Goal: Transaction & Acquisition: Book appointment/travel/reservation

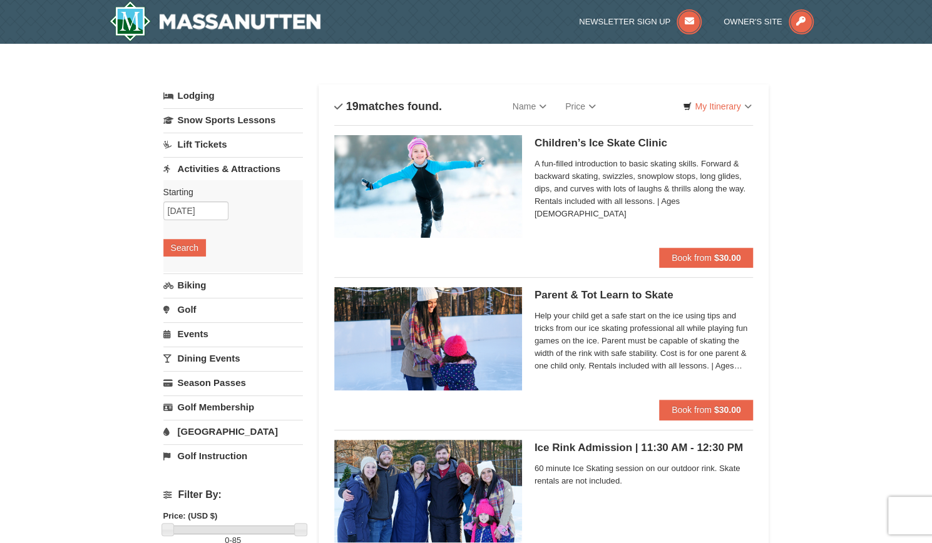
click at [230, 141] on link "Lift Tickets" at bounding box center [233, 144] width 140 height 23
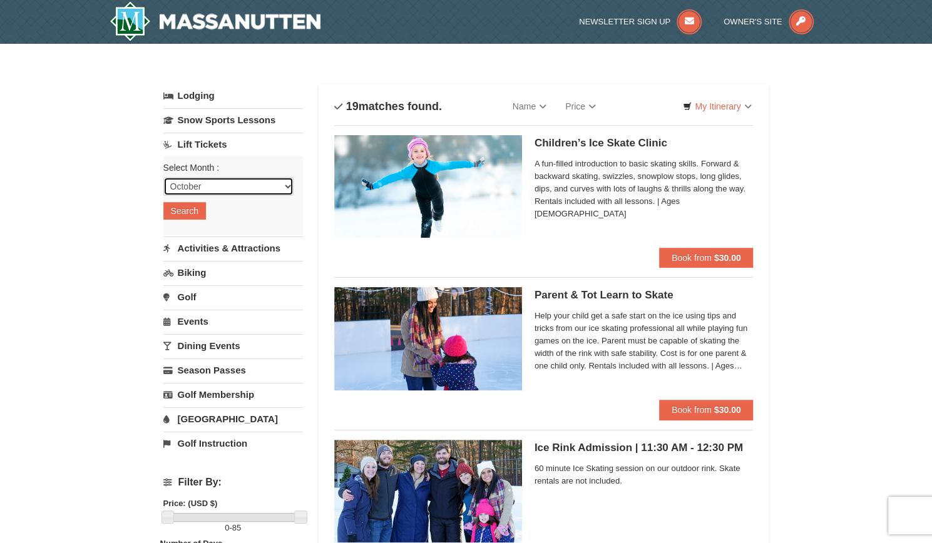
click at [245, 190] on select "October November December January February March April May June July August Sep…" at bounding box center [228, 186] width 130 height 19
select select "12"
click at [163, 177] on select "October November December January February March April May June July August Sep…" at bounding box center [228, 186] width 130 height 19
click at [192, 210] on button "Search" at bounding box center [184, 211] width 43 height 18
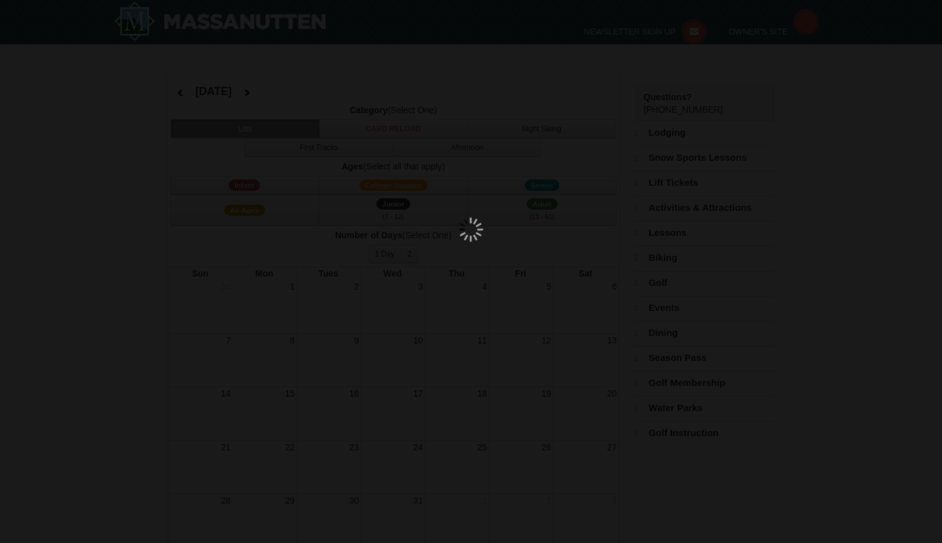
select select "12"
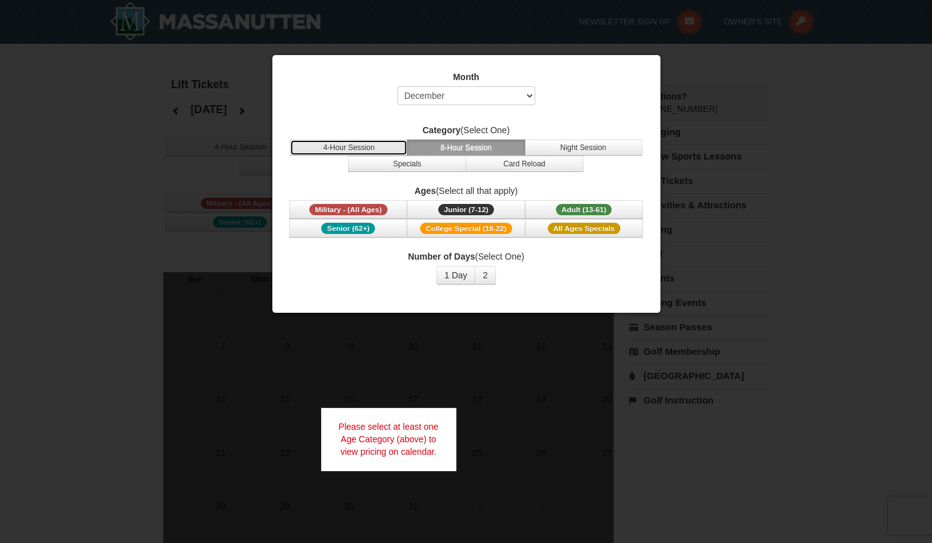
click at [363, 145] on button "4-Hour Session" at bounding box center [349, 148] width 118 height 16
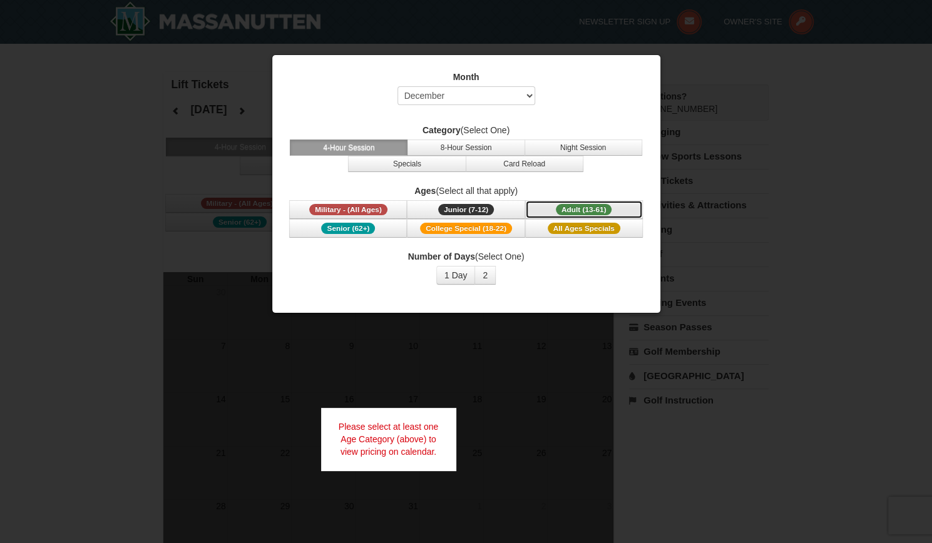
click at [595, 207] on span "Adult (13-61)" at bounding box center [584, 209] width 56 height 11
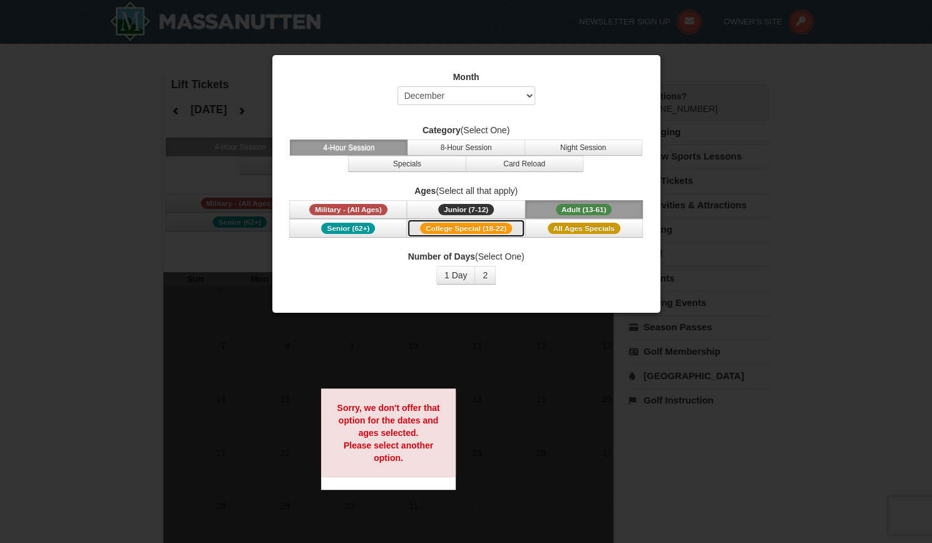
click at [497, 223] on span "College Special (18-22)" at bounding box center [466, 228] width 92 height 11
click at [505, 225] on span "College Special (18-22)" at bounding box center [466, 228] width 92 height 11
click at [459, 273] on button "1 Day" at bounding box center [455, 275] width 39 height 19
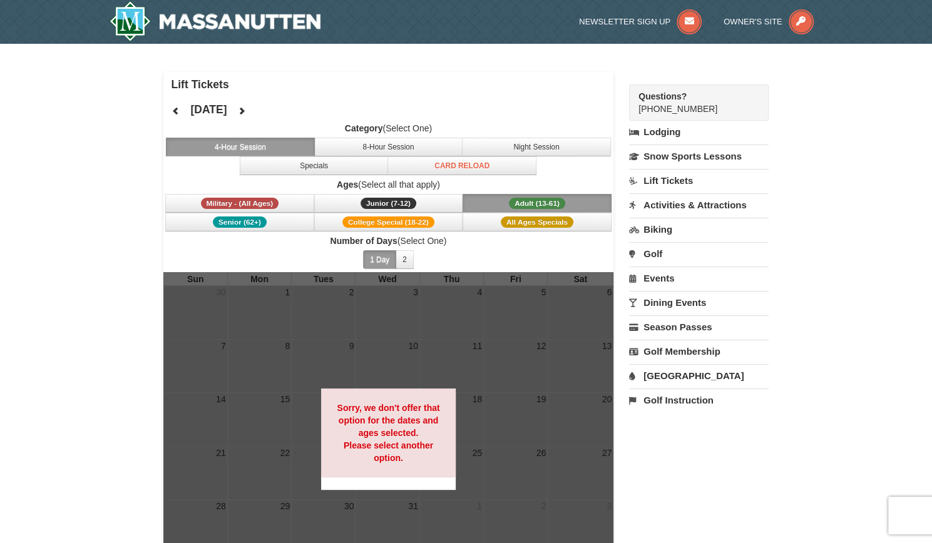
click at [687, 209] on link "Activities & Attractions" at bounding box center [699, 204] width 140 height 23
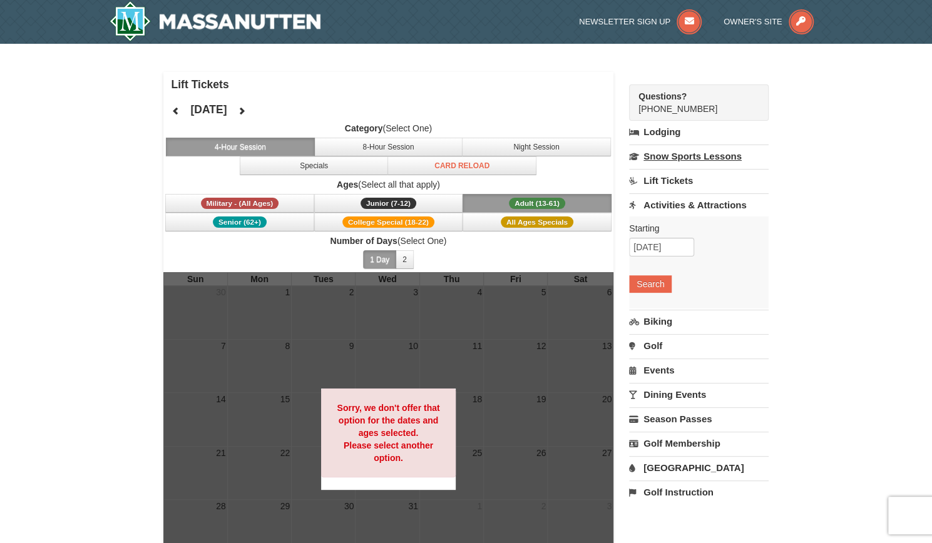
click at [682, 154] on link "Snow Sports Lessons" at bounding box center [699, 156] width 140 height 23
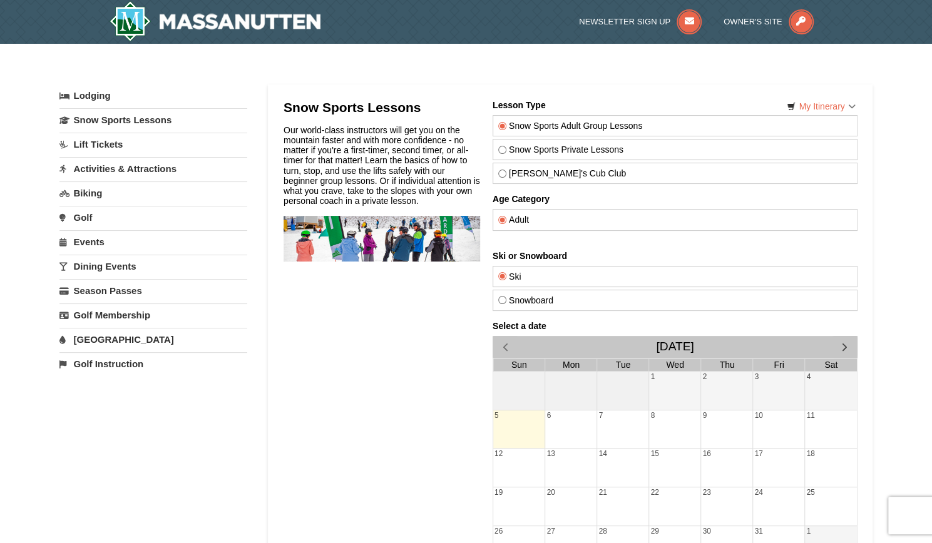
click at [167, 168] on link "Activities & Attractions" at bounding box center [153, 168] width 188 height 23
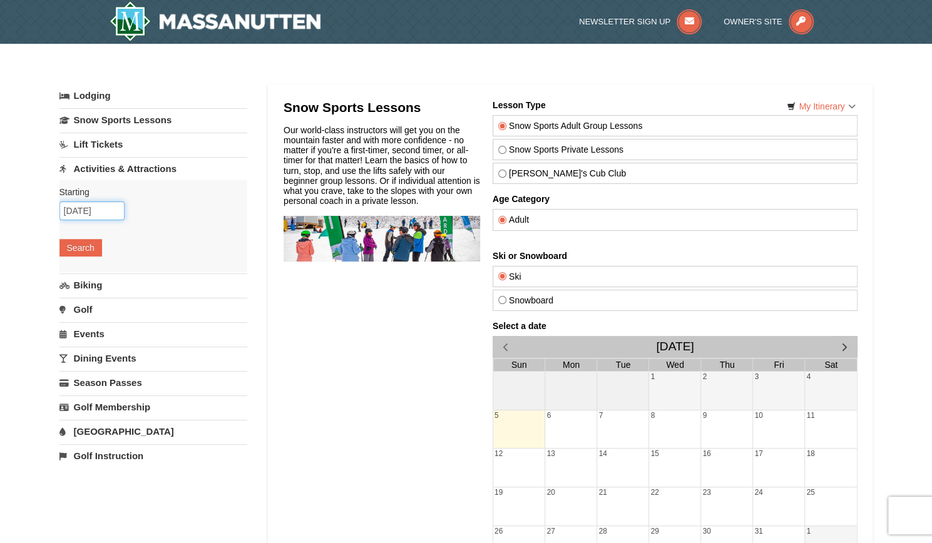
click at [102, 205] on input "[DATE]" at bounding box center [91, 211] width 65 height 19
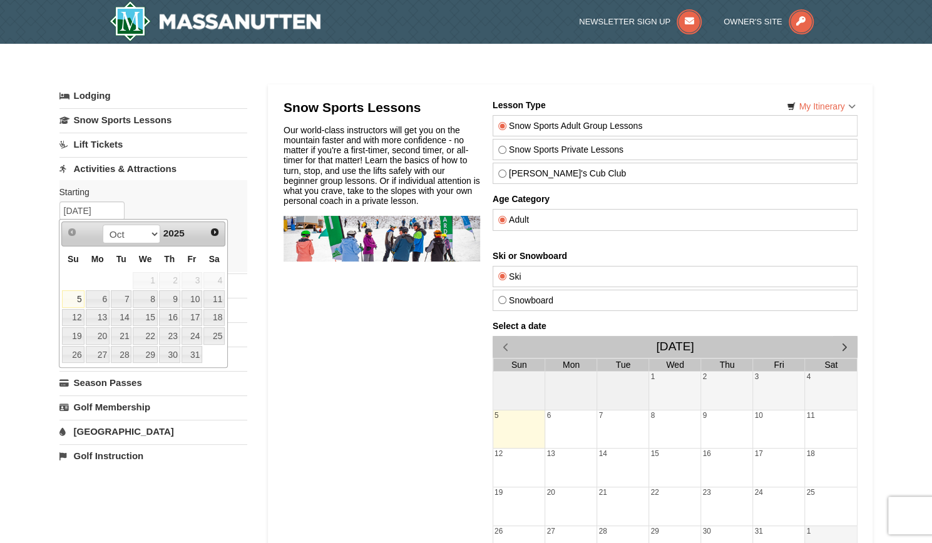
click at [299, 337] on div "Snow Sports Lessons Our world-class instructors will get you on the mountain fa…" at bounding box center [381, 386] width 197 height 572
click at [305, 307] on div "Snow Sports Lessons Our world-class instructors will get you on the mountain fa…" at bounding box center [381, 386] width 197 height 572
click at [124, 175] on link "Activities & Attractions" at bounding box center [153, 168] width 188 height 23
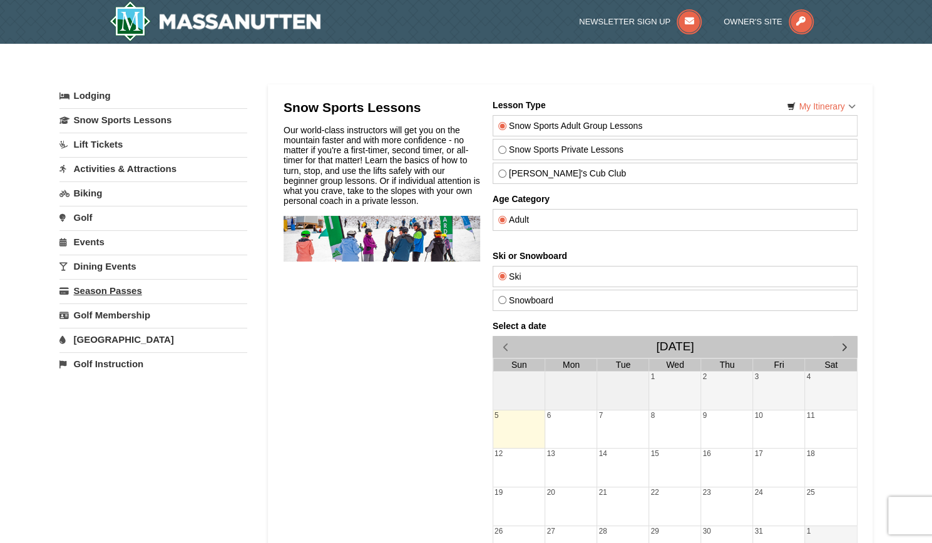
click at [130, 283] on link "Season Passes" at bounding box center [153, 290] width 188 height 23
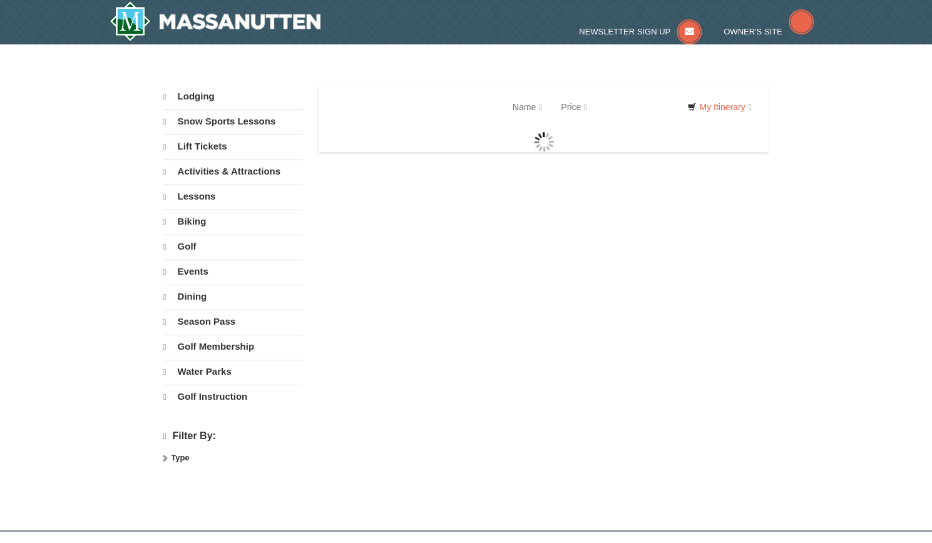
select select "10"
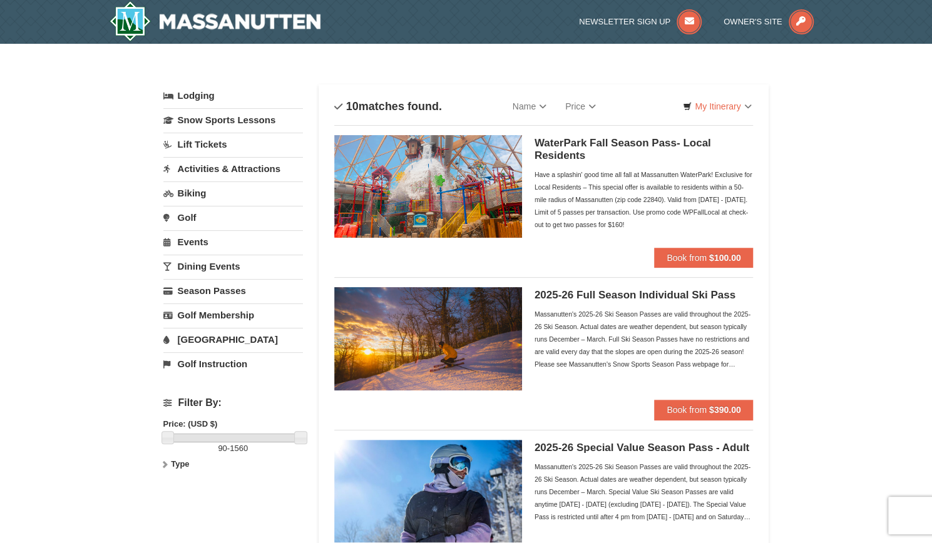
click at [206, 146] on link "Lift Tickets" at bounding box center [233, 144] width 140 height 23
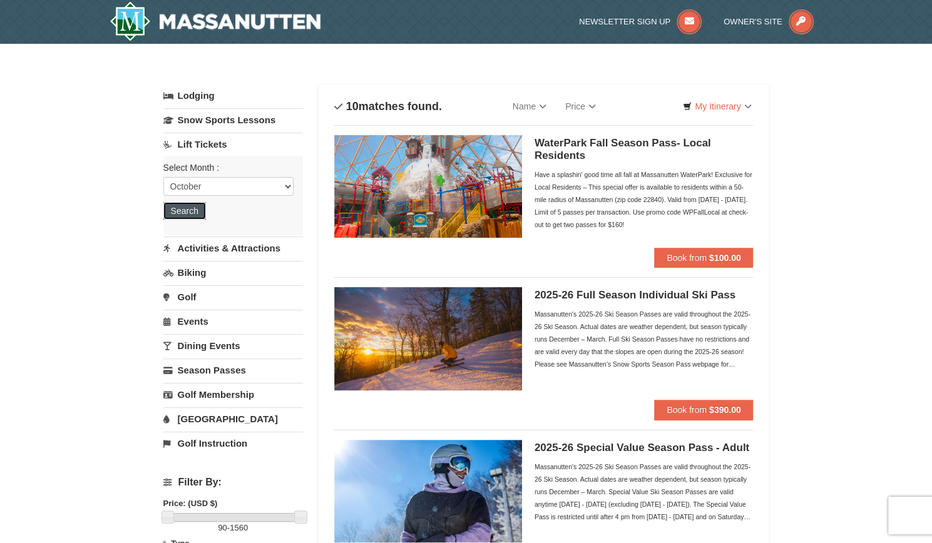
click at [197, 207] on button "Search" at bounding box center [184, 211] width 43 height 18
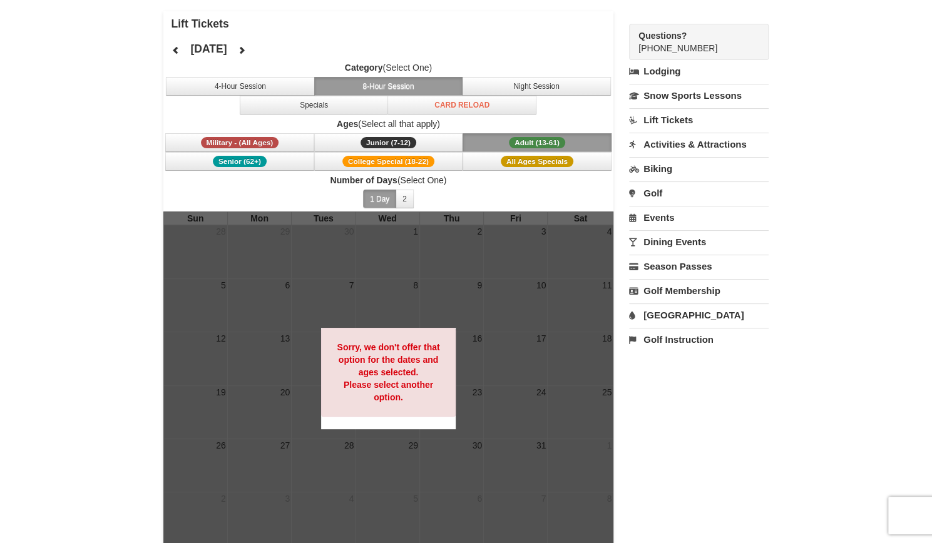
scroll to position [61, 0]
click at [246, 51] on icon at bounding box center [241, 49] width 9 height 9
click at [254, 46] on button at bounding box center [241, 49] width 25 height 19
click at [246, 48] on icon at bounding box center [241, 49] width 9 height 9
click at [246, 46] on icon at bounding box center [241, 49] width 9 height 9
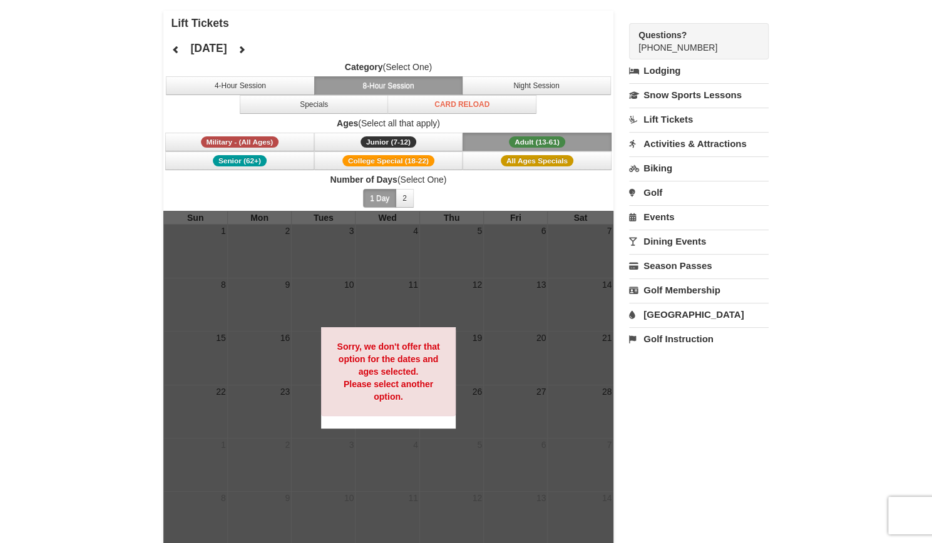
click at [544, 136] on span "Adult (13-61)" at bounding box center [537, 141] width 56 height 11
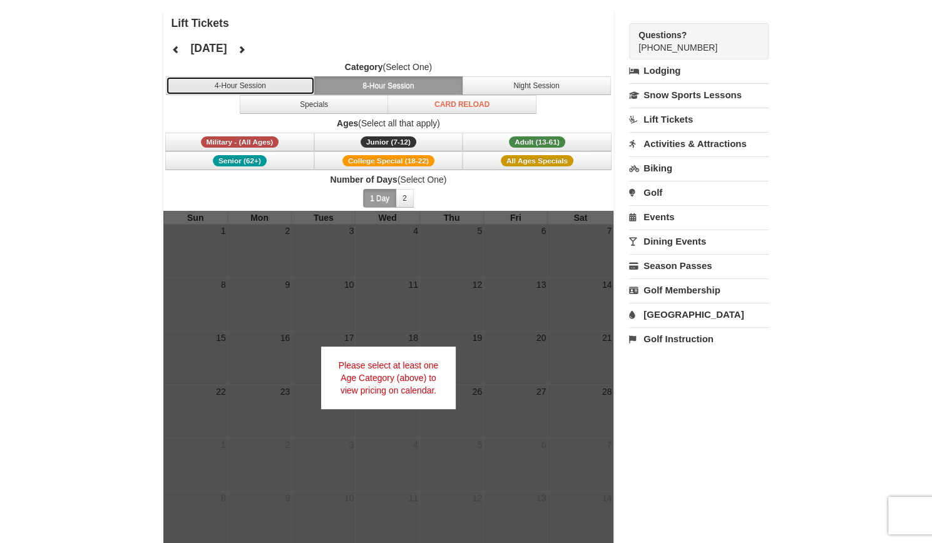
click at [275, 81] on button "4-Hour Session" at bounding box center [240, 85] width 149 height 19
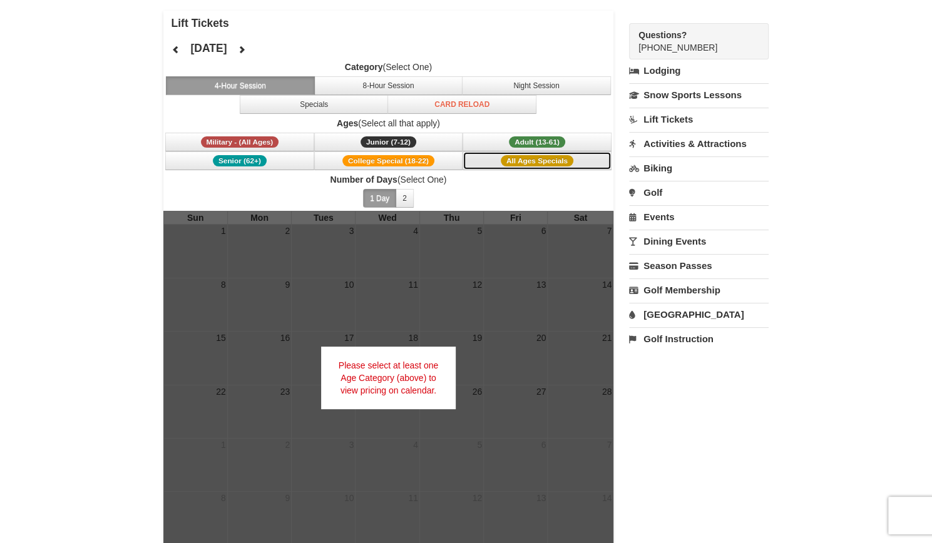
click at [500, 151] on button "All Ages Specials" at bounding box center [537, 160] width 149 height 19
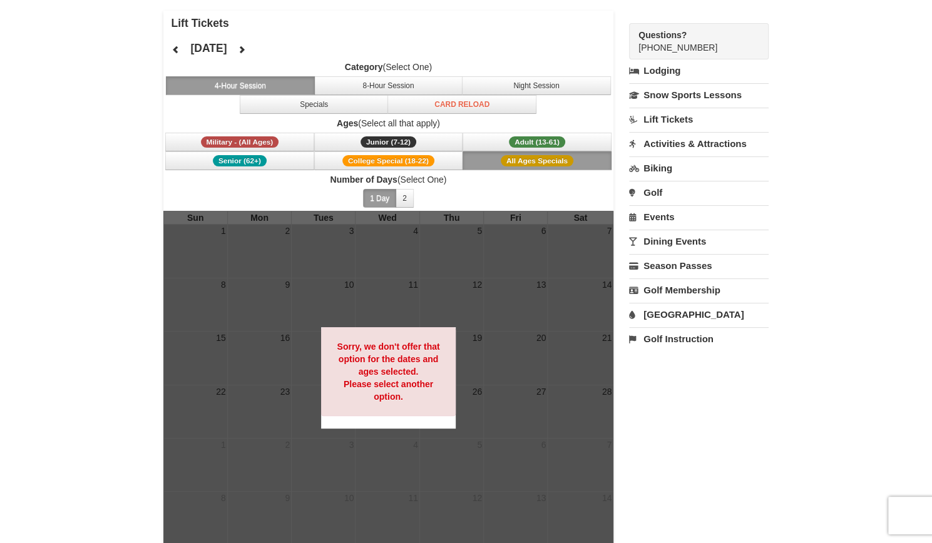
click at [503, 161] on span "All Ages Specials" at bounding box center [537, 160] width 73 height 11
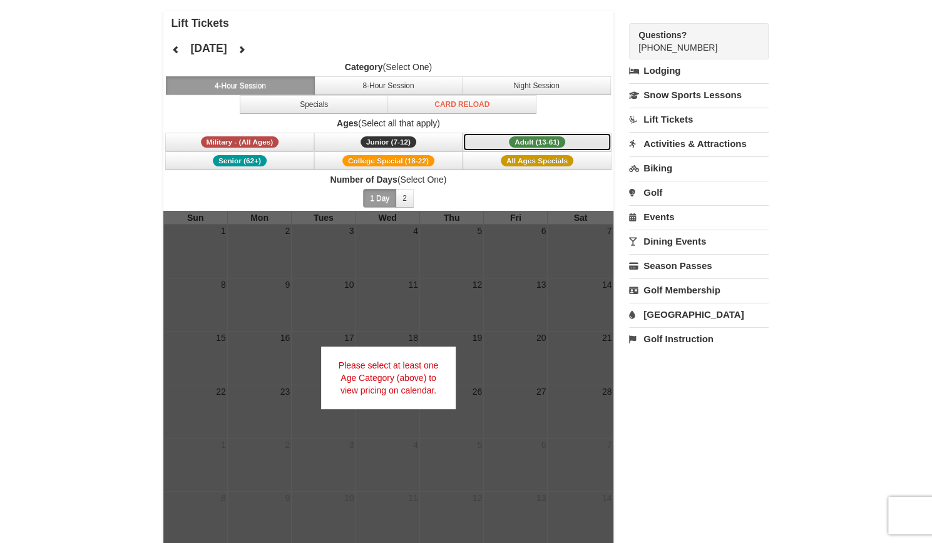
click at [506, 140] on button "Adult (13-61) (13 - 61)" at bounding box center [537, 142] width 149 height 19
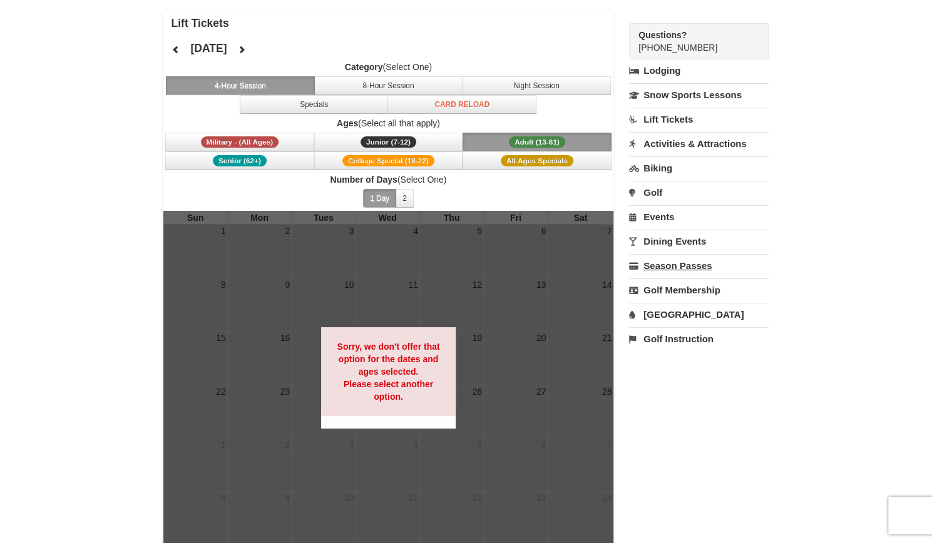
click at [661, 260] on link "Season Passes" at bounding box center [699, 265] width 140 height 23
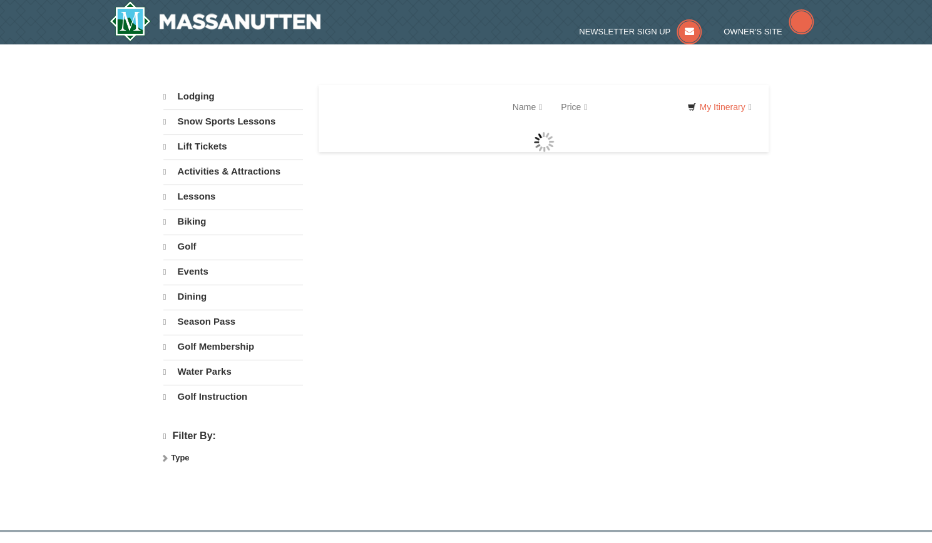
select select "10"
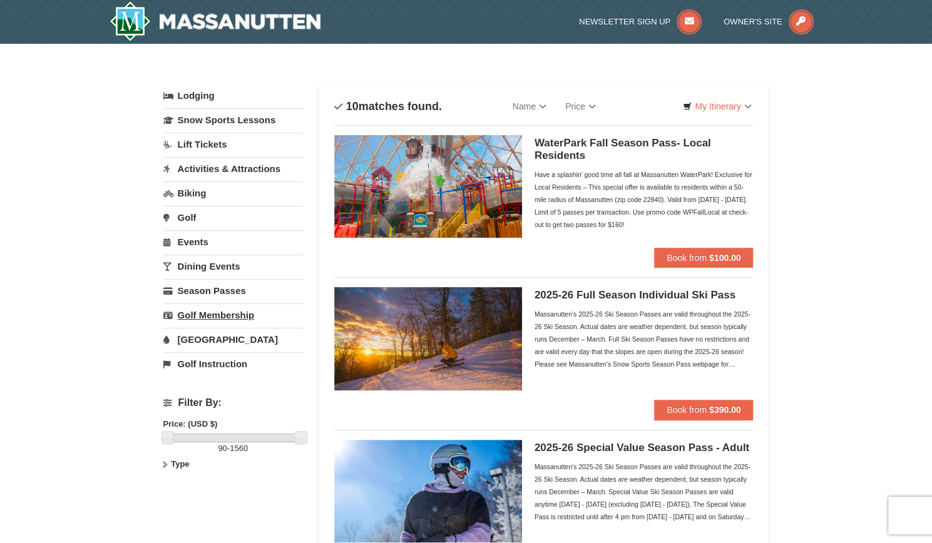
click at [265, 304] on link "Golf Membership" at bounding box center [233, 315] width 140 height 23
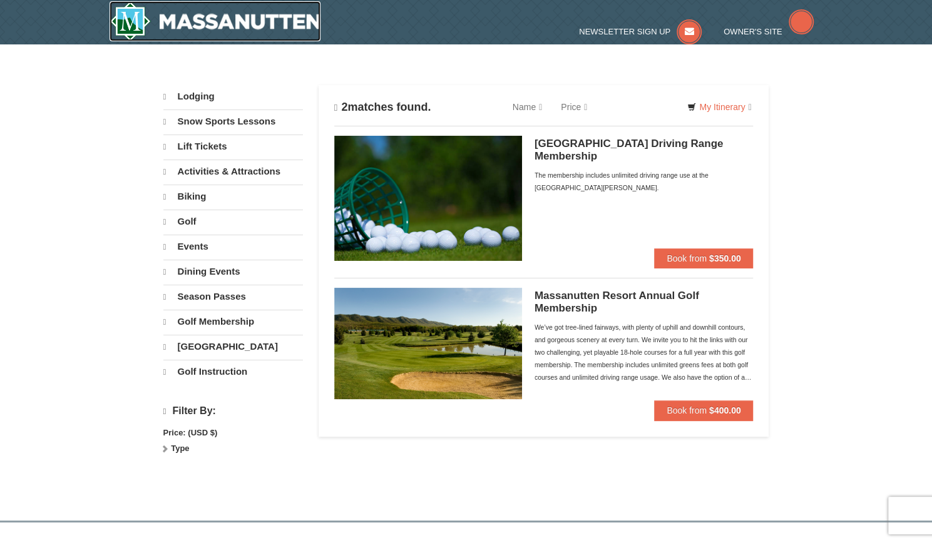
click at [194, 27] on img at bounding box center [216, 21] width 212 height 40
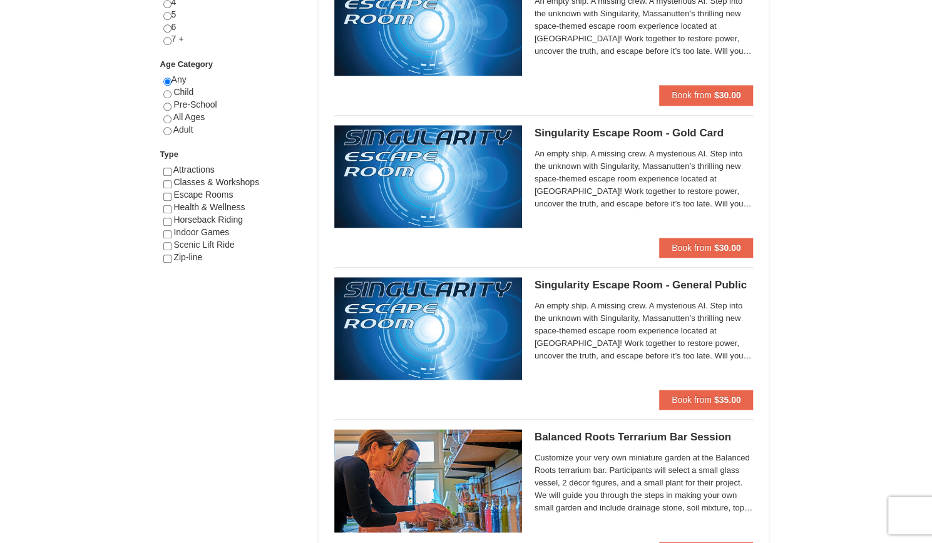
scroll to position [601, 0]
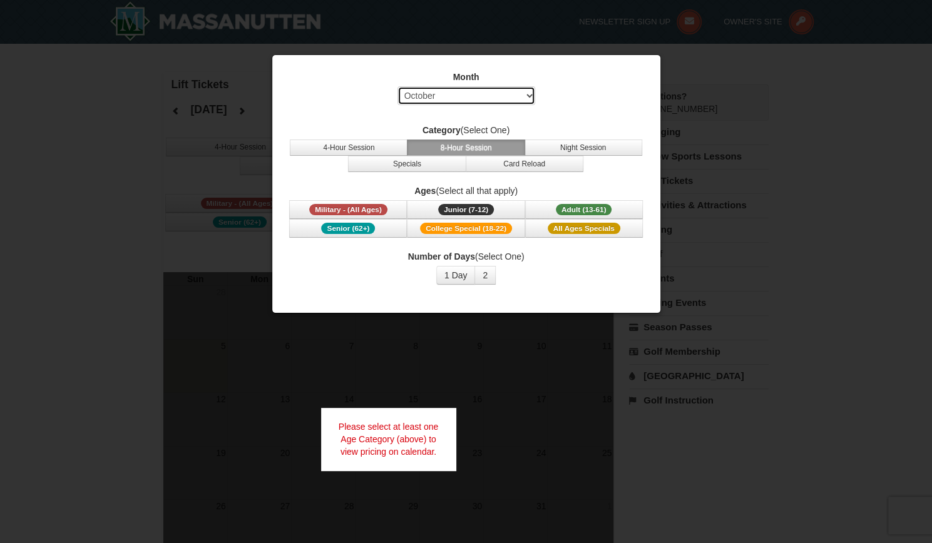
click at [498, 88] on select "Select October November December January February March April May June July Aug…" at bounding box center [467, 95] width 138 height 19
select select "12"
click at [398, 86] on select "Select October November December January February March April May June July Aug…" at bounding box center [467, 95] width 138 height 19
click at [373, 143] on button "4-Hour Session" at bounding box center [349, 148] width 118 height 16
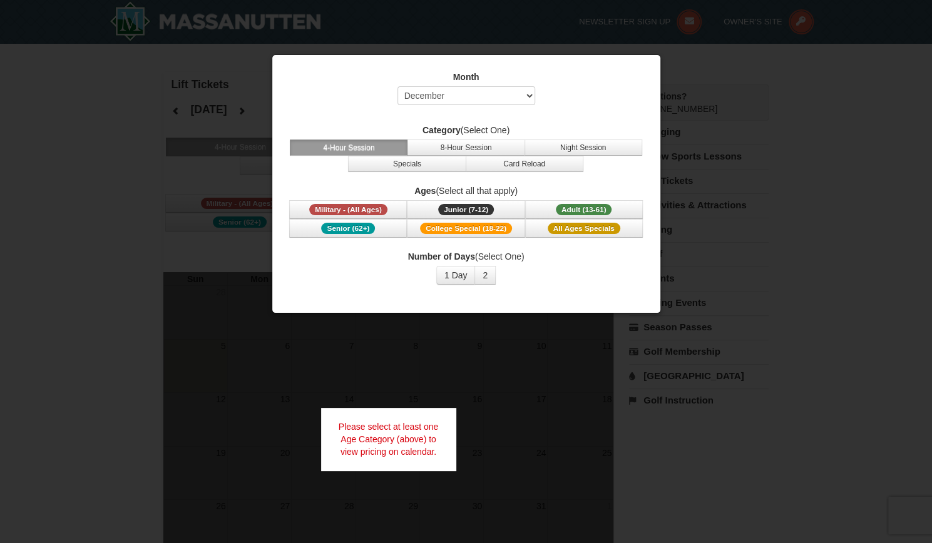
click at [373, 143] on button "4-Hour Session" at bounding box center [349, 148] width 118 height 16
click at [569, 210] on span "Adult (13-61)" at bounding box center [584, 209] width 56 height 11
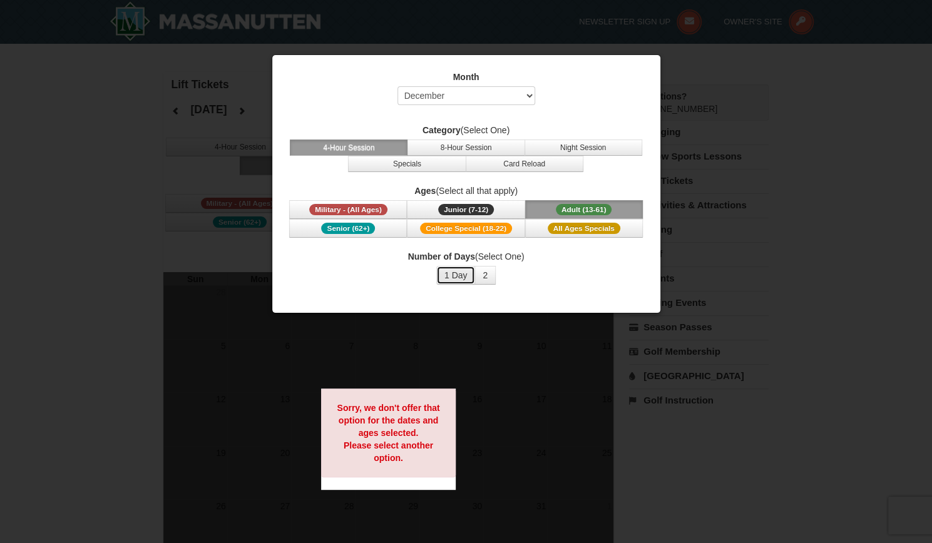
click at [451, 275] on button "1 Day" at bounding box center [455, 275] width 39 height 19
